Goal: Task Accomplishment & Management: Complete application form

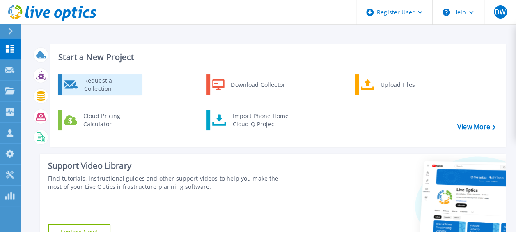
click at [120, 86] on div "Request a Collection" at bounding box center [110, 84] width 60 height 16
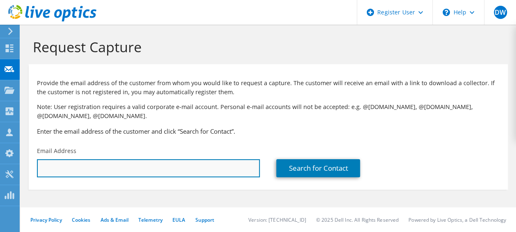
click at [86, 166] on input "text" at bounding box center [148, 168] width 223 height 18
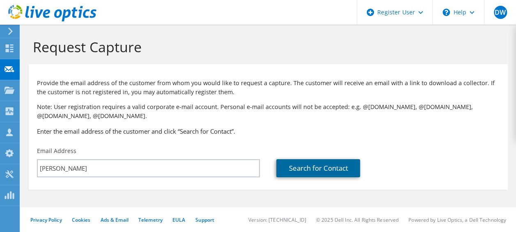
click at [291, 166] on link "Search for Contact" at bounding box center [318, 168] width 84 height 18
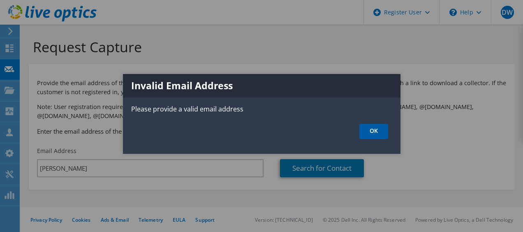
click at [361, 132] on link "OK" at bounding box center [373, 131] width 29 height 15
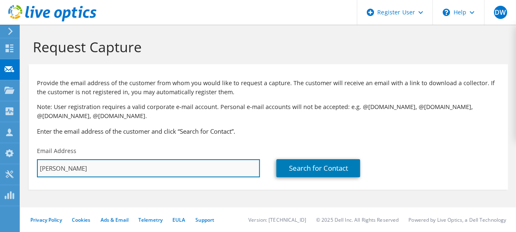
click at [74, 170] on input "david" at bounding box center [148, 168] width 223 height 18
type input "d"
type input "Emmanuel.Riggs@waiglobal.com"
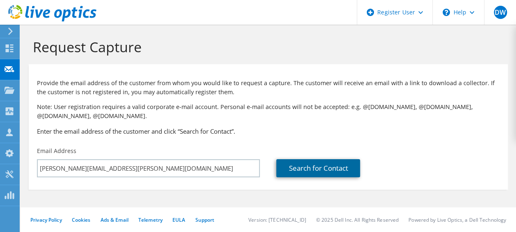
click at [304, 167] on link "Search for Contact" at bounding box center [318, 168] width 84 height 18
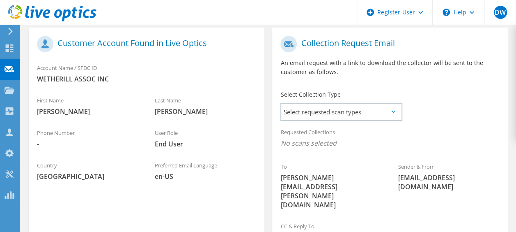
scroll to position [172, 0]
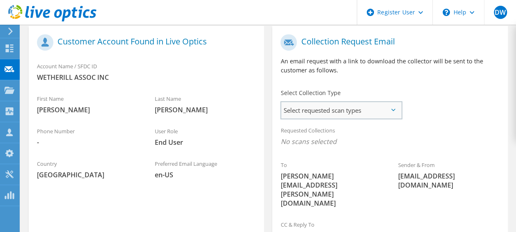
click at [358, 111] on span "Select requested scan types" at bounding box center [341, 110] width 120 height 16
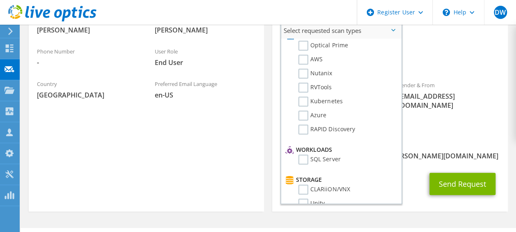
scroll to position [0, 0]
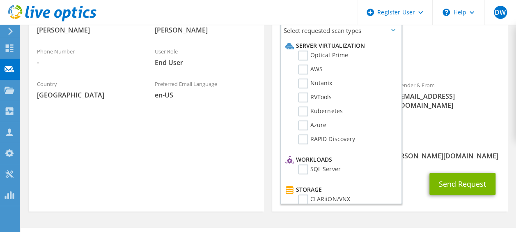
click at [482, 47] on div "Requested Collections No scans selected" at bounding box center [389, 57] width 235 height 30
